Goal: Task Accomplishment & Management: Complete application form

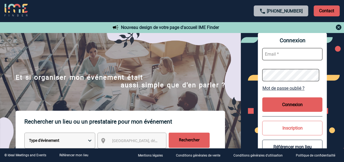
click at [337, 26] on img at bounding box center [338, 27] width 7 height 7
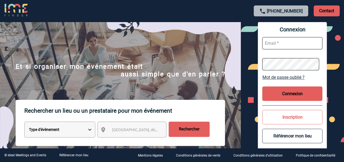
click at [277, 39] on input "text" at bounding box center [292, 43] width 60 height 12
type input "[EMAIL_ADDRESS][DOMAIN_NAME]"
click at [283, 95] on button "Connexion" at bounding box center [292, 94] width 60 height 14
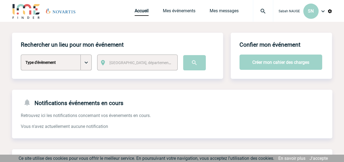
click at [87, 65] on select "Type d'évènement Séminaire avec nuitée Séminaire sans nuitée Repas de groupe Te…" at bounding box center [56, 63] width 71 height 16
select select "3"
click at [21, 55] on select "Type d'évènement Séminaire avec nuitée Séminaire sans nuitée Repas de groupe Te…" at bounding box center [56, 63] width 71 height 16
click at [120, 65] on span "[GEOGRAPHIC_DATA], département, région..." at bounding box center [147, 63] width 76 height 4
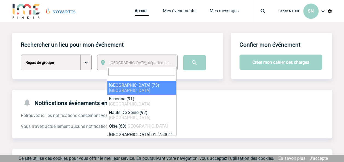
select select "3"
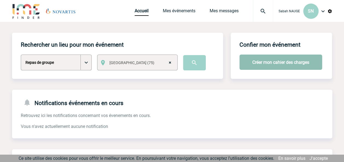
click at [263, 63] on button "Créer mon cahier des charges" at bounding box center [280, 62] width 83 height 15
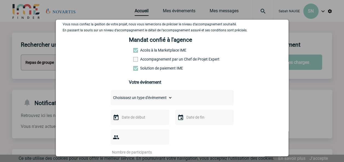
scroll to position [27, 0]
click at [133, 62] on span at bounding box center [135, 59] width 5 height 5
click at [0, 0] on input "Accompagnement par un Chef de Projet Expert" at bounding box center [0, 0] width 0 height 0
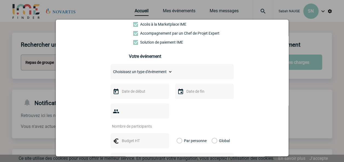
click at [168, 74] on select "Choisissez un type d'évènement Séminaire avec nuitée Séminaire sans nuitée Repa…" at bounding box center [141, 72] width 62 height 8
select select "3"
click at [110, 70] on select "Choisissez un type d'évènement Séminaire avec nuitée Séminaire sans nuitée Repa…" at bounding box center [141, 72] width 62 height 8
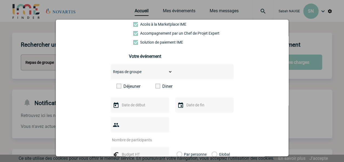
click at [157, 86] on div "Choisissez un type d'évènement Séminaire avec nuitée Séminaire sans nuitée Repa…" at bounding box center [171, 147] width 123 height 167
click at [156, 88] on span at bounding box center [157, 86] width 5 height 5
click at [0, 0] on input "Diner" at bounding box center [0, 0] width 0 height 0
click at [113, 107] on img at bounding box center [116, 105] width 7 height 7
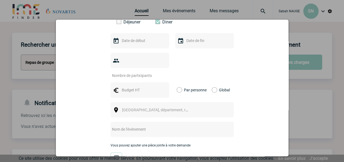
scroll to position [119, 0]
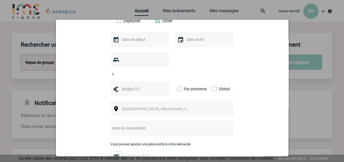
click at [160, 71] on input "1" at bounding box center [135, 74] width 51 height 7
click at [160, 71] on input "2" at bounding box center [135, 74] width 51 height 7
click at [160, 71] on input "3" at bounding box center [135, 74] width 51 height 7
click at [160, 71] on input "4" at bounding box center [135, 74] width 51 height 7
click at [161, 71] on input "3" at bounding box center [135, 74] width 51 height 7
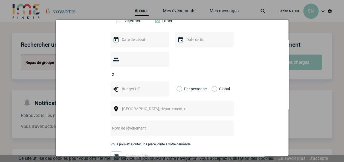
click at [161, 71] on input "2" at bounding box center [135, 74] width 51 height 7
click at [161, 71] on input "1" at bounding box center [135, 74] width 51 height 7
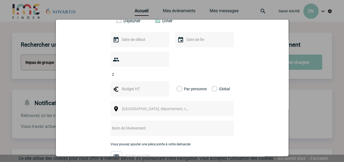
click at [160, 71] on input "2" at bounding box center [135, 74] width 51 height 7
click at [160, 71] on input "3" at bounding box center [135, 74] width 51 height 7
click at [160, 71] on input "4" at bounding box center [135, 74] width 51 height 7
click at [160, 71] on input "5" at bounding box center [135, 74] width 51 height 7
click at [160, 71] on input "6" at bounding box center [135, 74] width 51 height 7
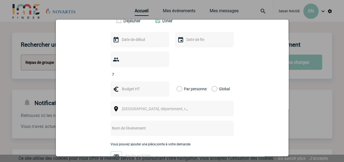
click at [160, 71] on input "7" at bounding box center [135, 74] width 51 height 7
click at [160, 71] on input "6" at bounding box center [135, 74] width 51 height 7
click at [160, 71] on input "5" at bounding box center [135, 74] width 51 height 7
click at [161, 71] on input "6" at bounding box center [135, 74] width 51 height 7
click at [161, 71] on input "7" at bounding box center [135, 74] width 51 height 7
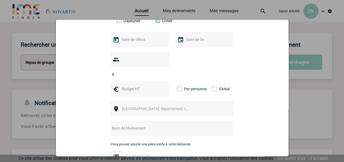
click at [161, 71] on input "8" at bounding box center [135, 74] width 51 height 7
click at [161, 71] on input "9" at bounding box center [135, 74] width 51 height 7
type input "10"
click at [161, 71] on input "10" at bounding box center [135, 74] width 51 height 7
click at [135, 86] on input "text" at bounding box center [139, 89] width 38 height 7
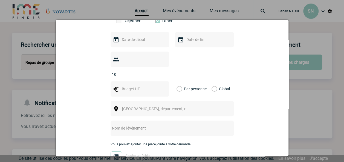
click at [212, 81] on label "Global" at bounding box center [213, 88] width 4 height 15
click at [0, 0] on input "Global" at bounding box center [0, 0] width 0 height 0
click at [211, 81] on label "Global" at bounding box center [213, 88] width 4 height 15
click at [0, 0] on input "Global" at bounding box center [0, 0] width 0 height 0
click at [143, 86] on input "text" at bounding box center [139, 89] width 38 height 7
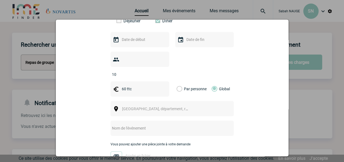
click at [177, 81] on label "Par personne" at bounding box center [179, 88] width 6 height 15
click at [0, 0] on input "Par personne" at bounding box center [0, 0] width 0 height 0
click at [136, 86] on input "60 ttc" at bounding box center [139, 89] width 38 height 7
type input "60 TTC"
click at [136, 105] on div "[GEOGRAPHIC_DATA], département, région..." at bounding box center [171, 108] width 123 height 15
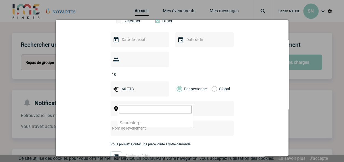
click at [134, 107] on span "[GEOGRAPHIC_DATA], département, région..." at bounding box center [160, 109] width 76 height 4
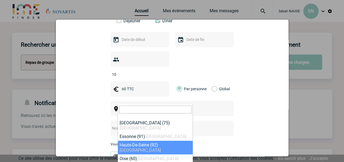
select select "25"
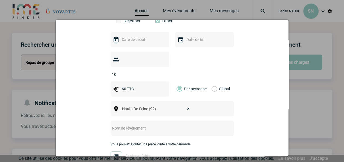
click at [120, 125] on input "text" at bounding box center [164, 128] width 109 height 7
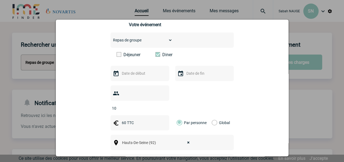
scroll to position [88, 0]
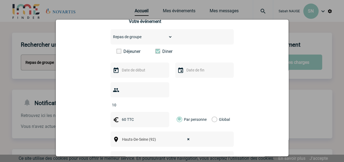
type input "Rueil-Malmaison, Suresnes, Paris 16, Boulogne"
click at [140, 72] on input "text" at bounding box center [139, 70] width 38 height 7
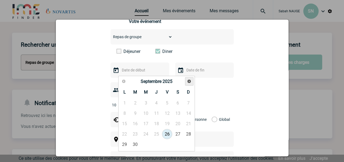
click at [188, 82] on span "Suivant" at bounding box center [189, 81] width 4 height 4
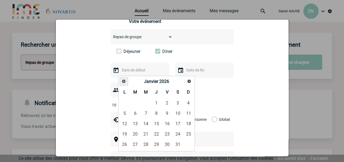
click at [123, 81] on span "Précédent" at bounding box center [123, 81] width 4 height 4
click at [125, 103] on link "1" at bounding box center [124, 103] width 10 height 10
type input "01-12-2025"
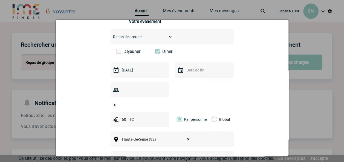
click at [191, 73] on input "text" at bounding box center [204, 70] width 38 height 7
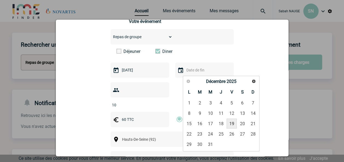
click at [230, 123] on link "19" at bounding box center [231, 124] width 10 height 10
type input "19-12-2025"
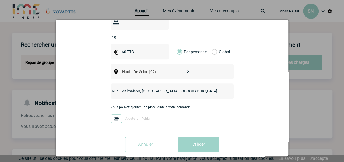
scroll to position [156, 0]
click at [192, 87] on input "Rueil-Malmaison, Suresnes, Paris 16, Boulogne" at bounding box center [164, 90] width 109 height 7
type input "Rueil-Malmaison, Suresnes, Paris 16, Boulogne -"
click at [196, 139] on button "Valider" at bounding box center [198, 144] width 41 height 15
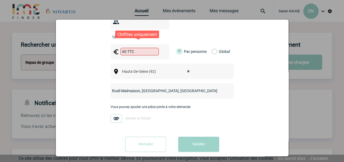
click at [133, 48] on input "60 TTC" at bounding box center [139, 52] width 38 height 8
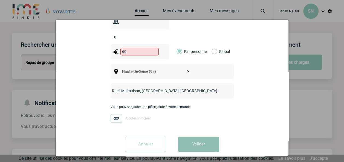
type input "60"
click at [203, 137] on button "Valider" at bounding box center [198, 144] width 41 height 15
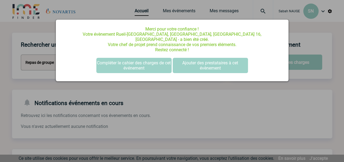
scroll to position [0, 0]
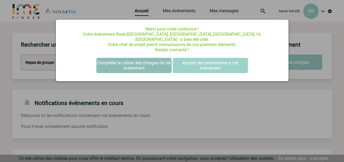
click at [137, 59] on button "Compléter le cahier des charges de cet événement" at bounding box center [133, 65] width 75 height 15
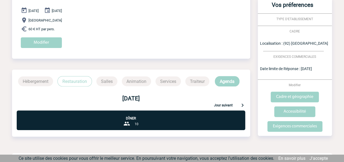
scroll to position [77, 0]
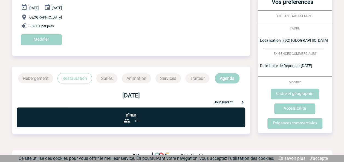
click at [221, 73] on p "Agenda" at bounding box center [227, 78] width 25 height 10
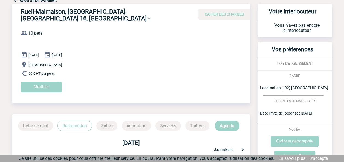
scroll to position [0, 0]
